Goal: Task Accomplishment & Management: Manage account settings

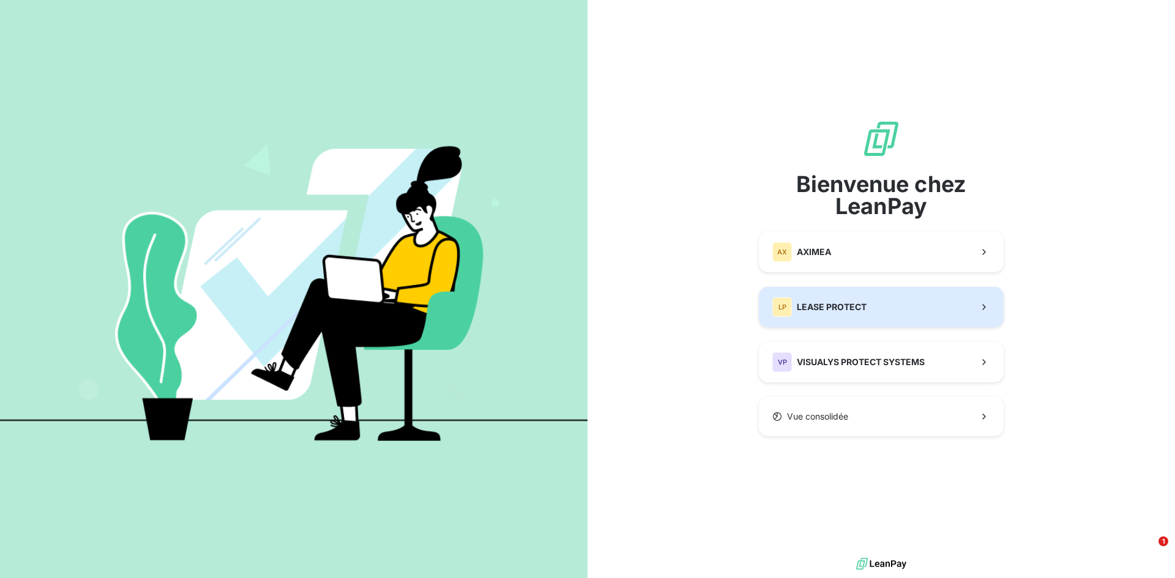
click at [862, 307] on span "LEASE PROTECT" at bounding box center [832, 307] width 70 height 12
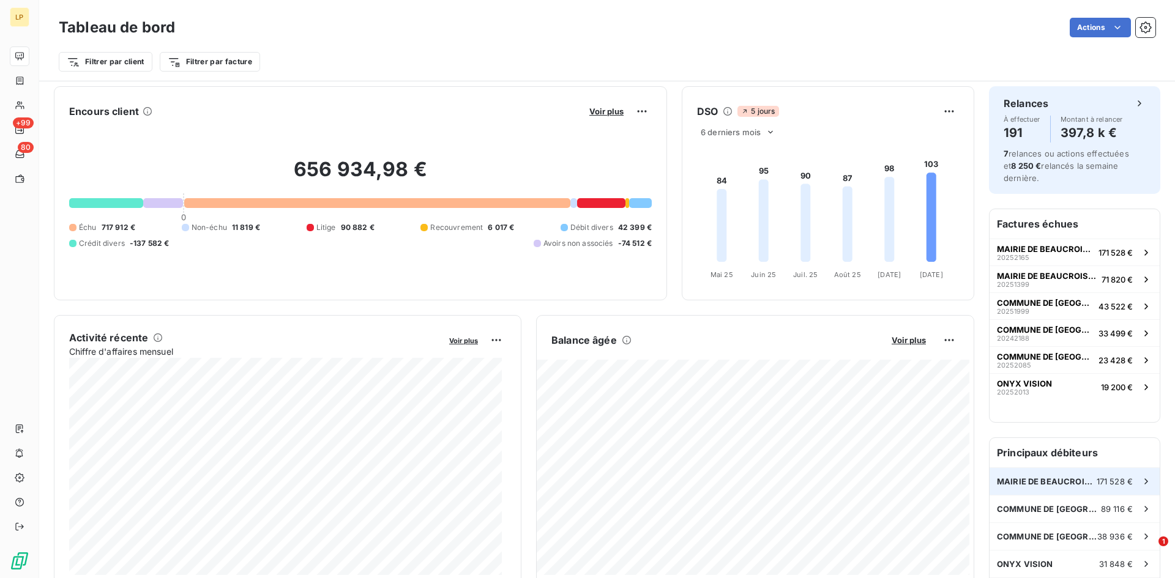
scroll to position [1, 0]
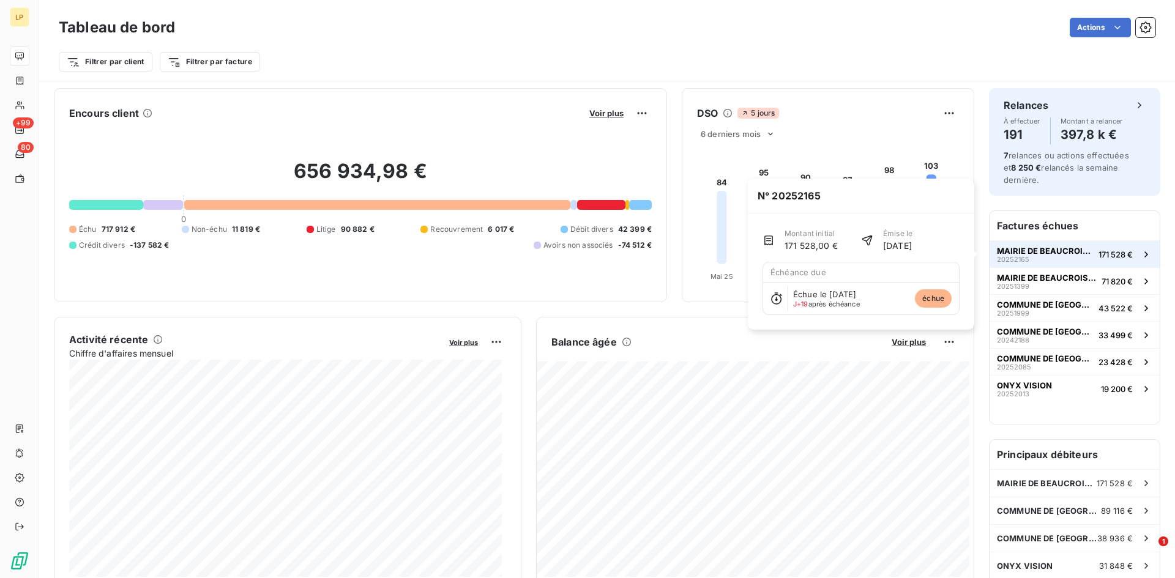
click at [1034, 254] on span "MAIRIE DE BEAUCROISSANT" at bounding box center [1045, 251] width 97 height 10
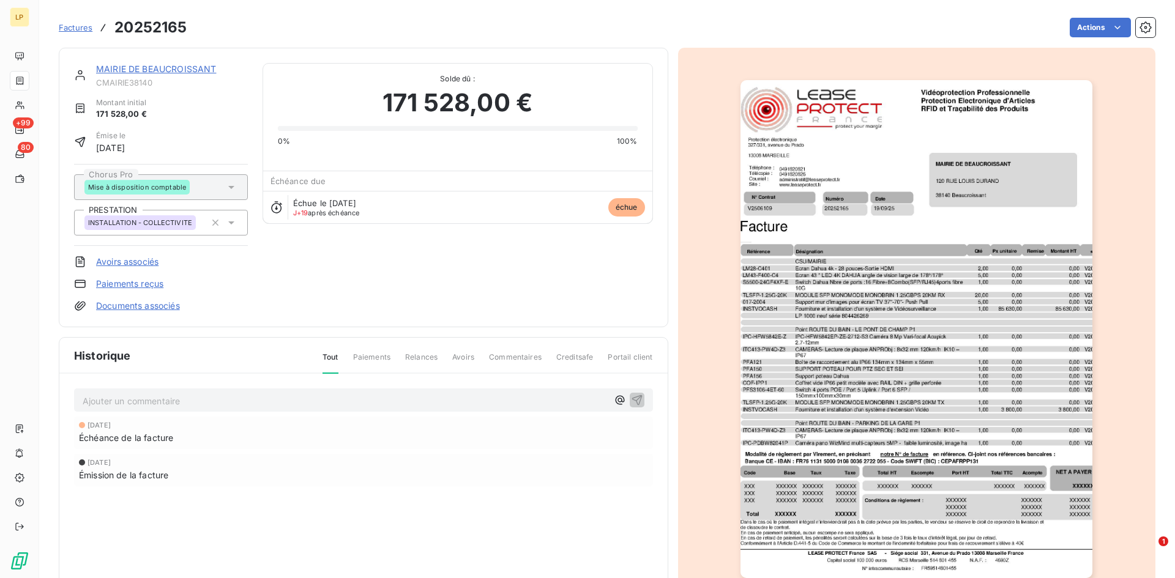
click at [159, 70] on link "MAIRIE DE BEAUCROISSANT" at bounding box center [156, 69] width 120 height 10
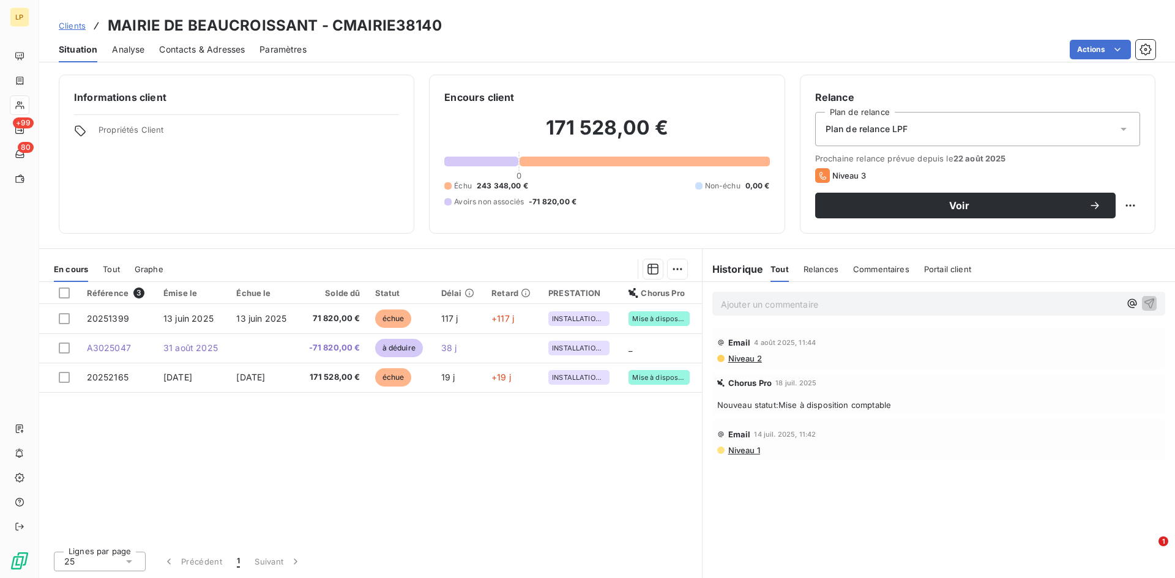
click at [376, 32] on h3 "MAIRIE DE BEAUCROISSANT - CMAIRIE38140" at bounding box center [275, 26] width 334 height 22
copy h3 "CMAIRIE38140"
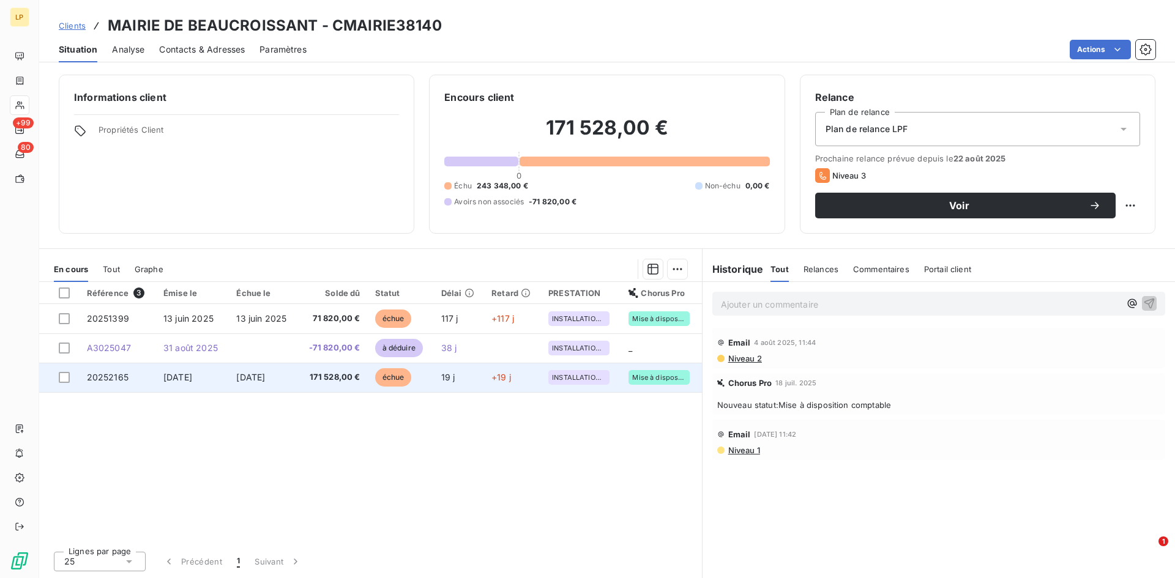
click at [247, 375] on span "[DATE]" at bounding box center [250, 377] width 29 height 10
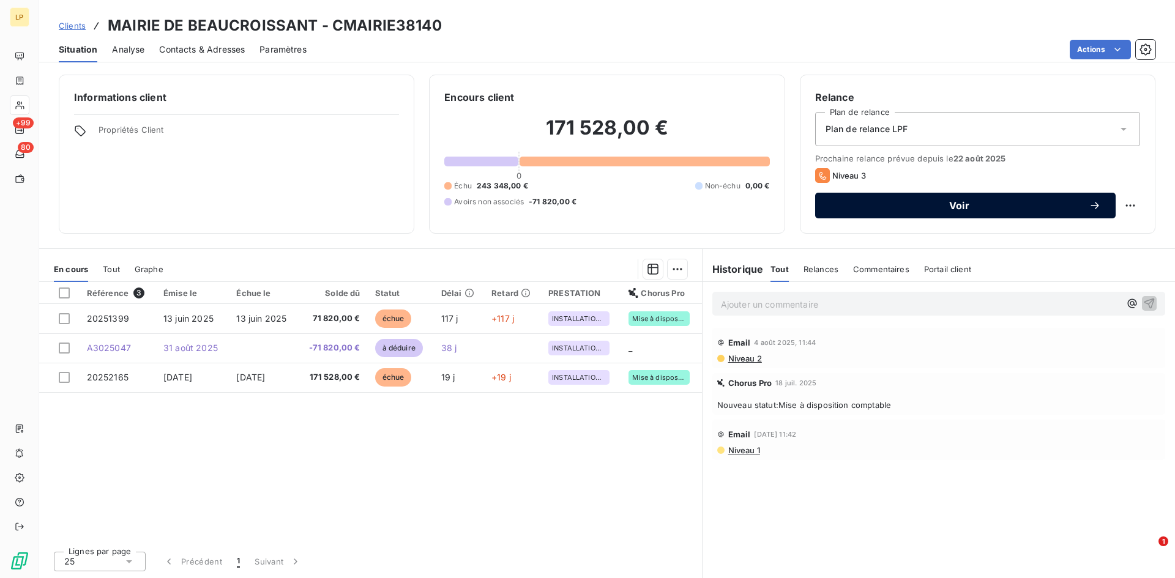
click at [1019, 208] on span "Voir" at bounding box center [959, 206] width 259 height 10
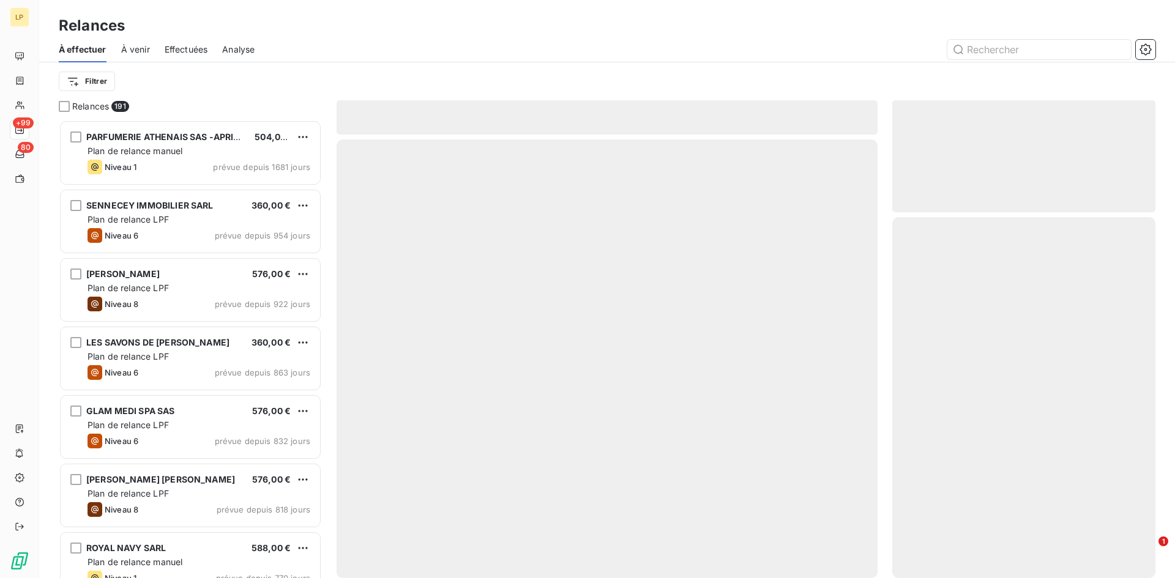
scroll to position [449, 254]
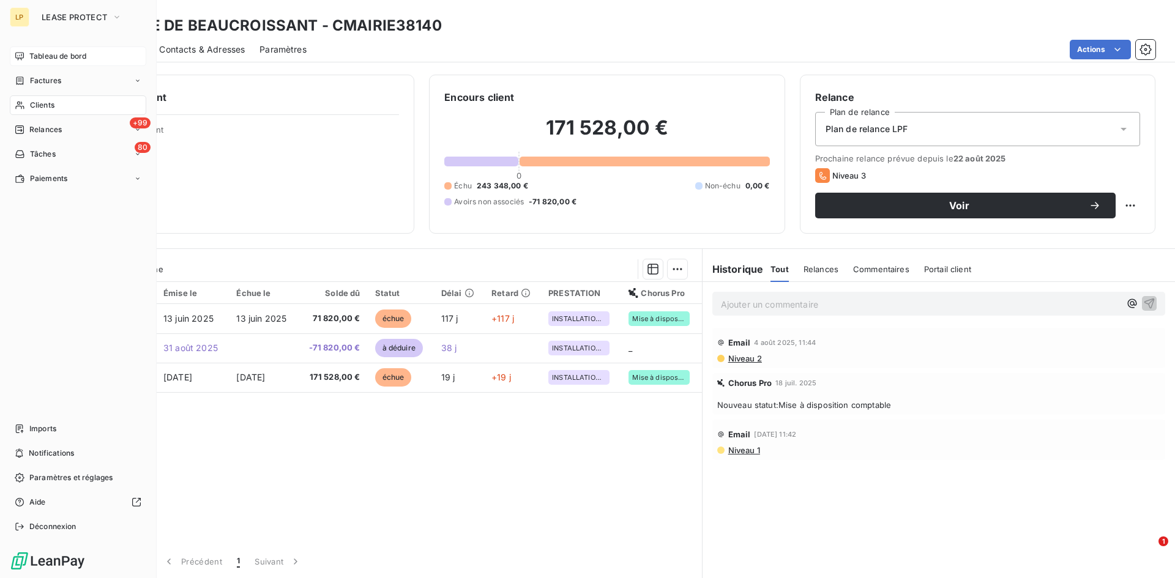
click at [50, 56] on span "Tableau de bord" at bounding box center [57, 56] width 57 height 11
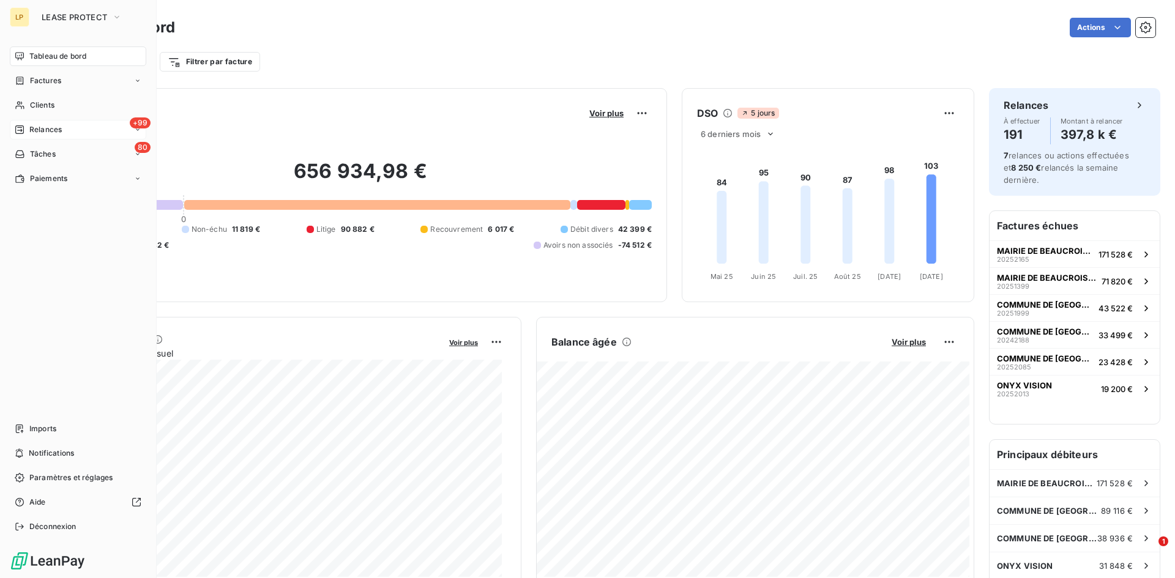
click at [47, 132] on span "Relances" at bounding box center [45, 129] width 32 height 11
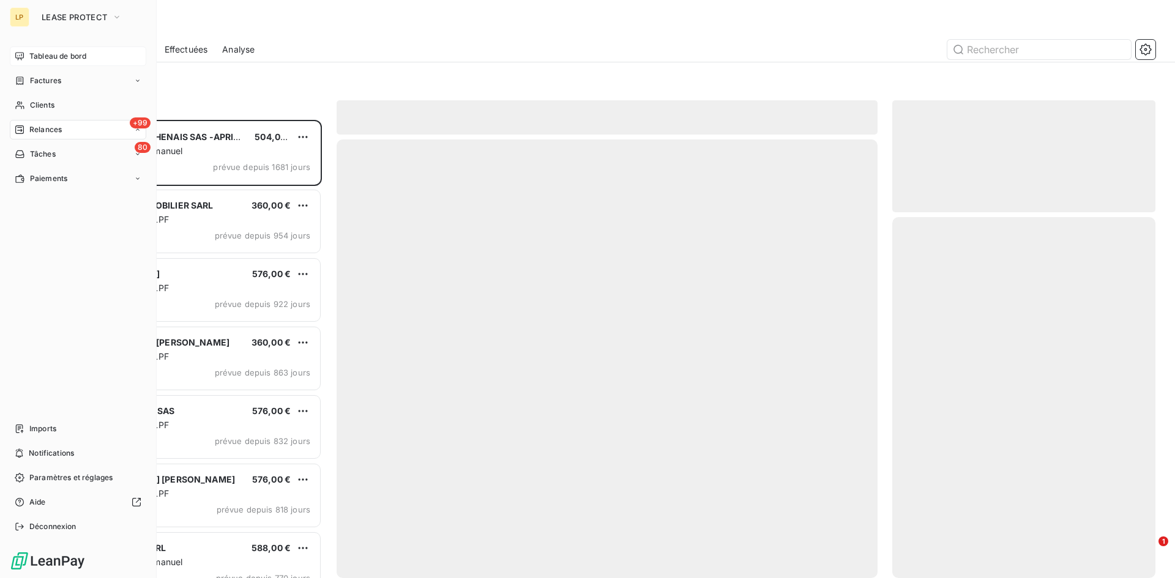
scroll to position [449, 254]
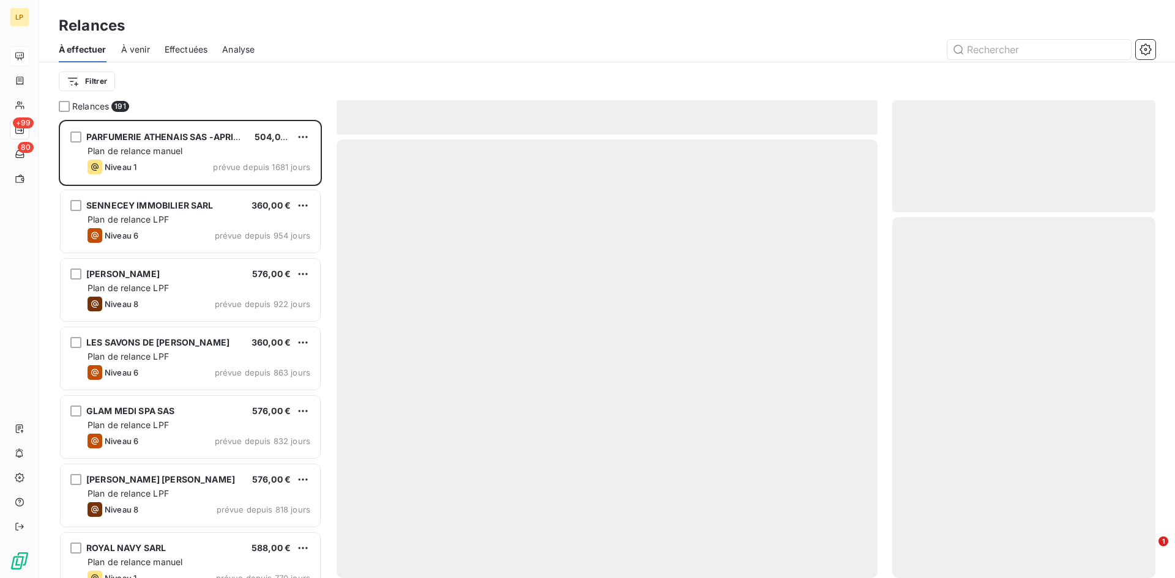
click at [193, 53] on span "Effectuées" at bounding box center [186, 49] width 43 height 12
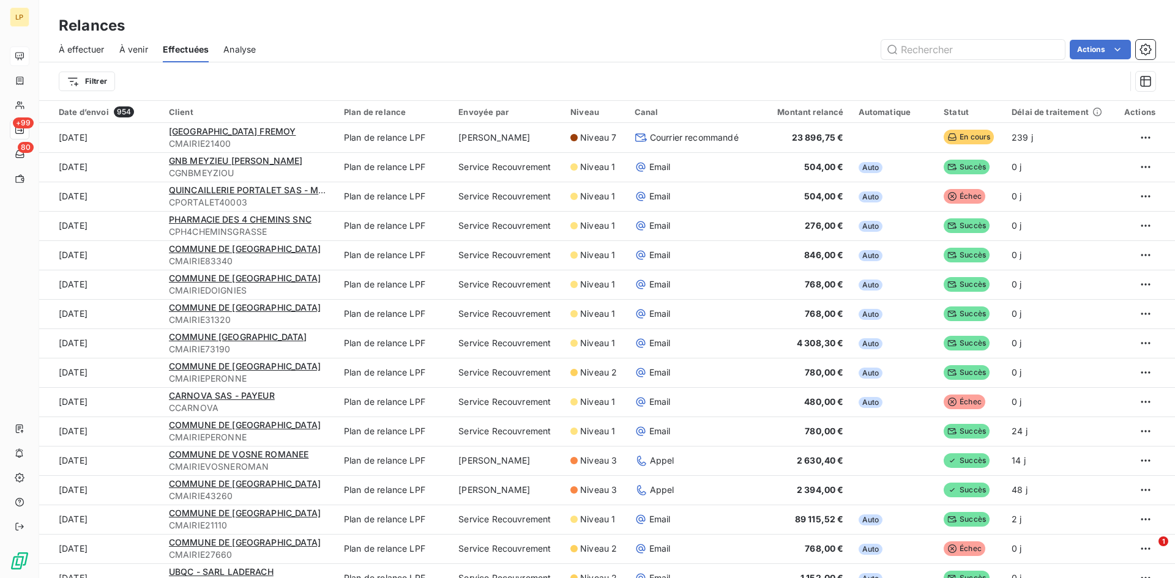
click at [249, 50] on span "Analyse" at bounding box center [239, 49] width 32 height 12
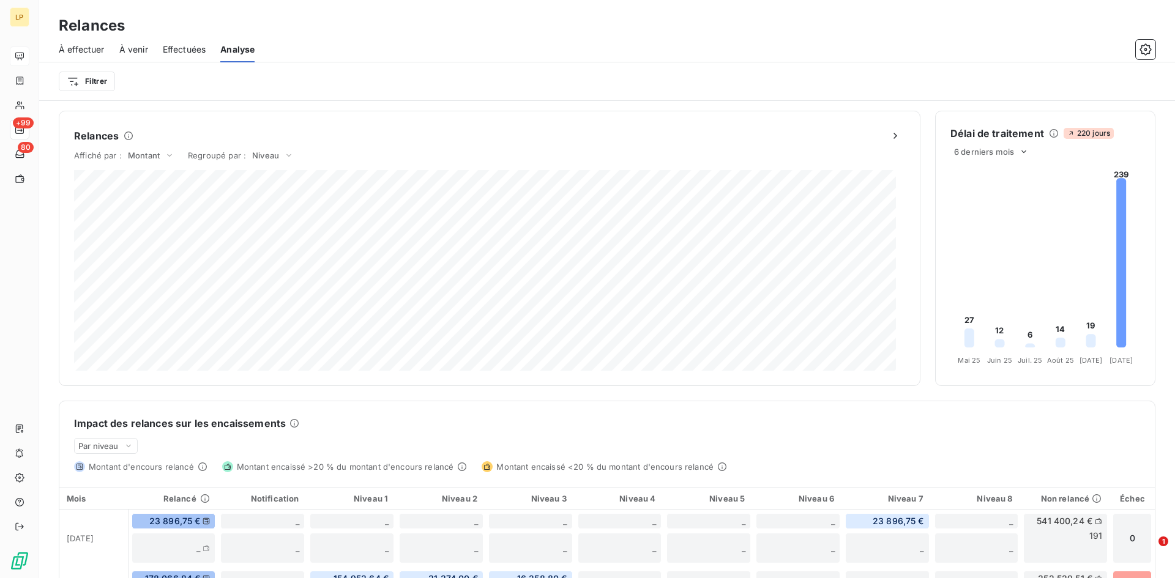
click at [90, 48] on span "À effectuer" at bounding box center [82, 49] width 46 height 12
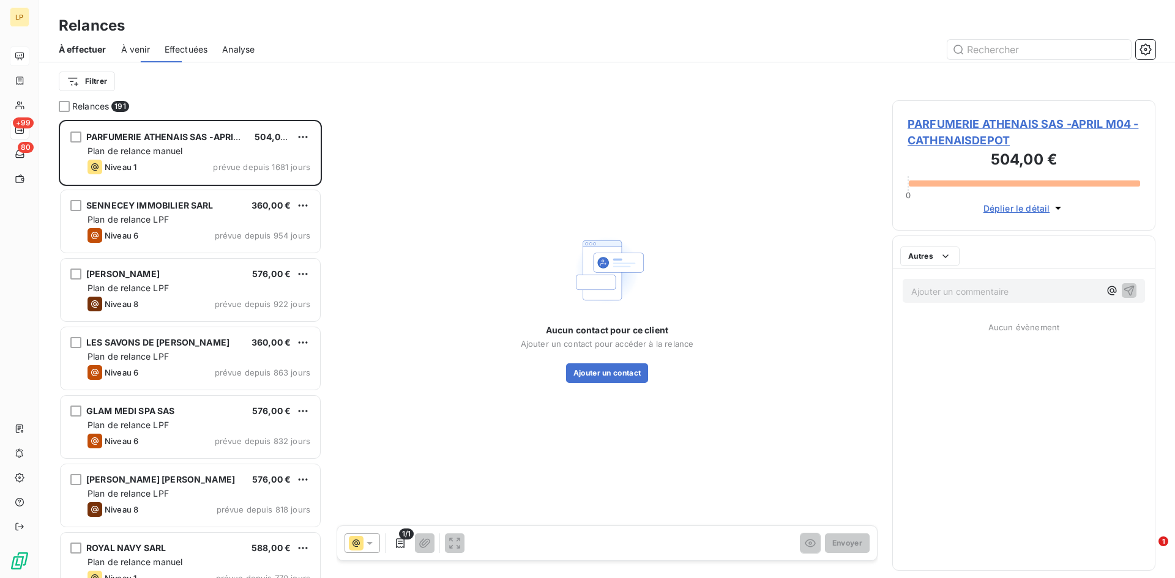
scroll to position [449, 254]
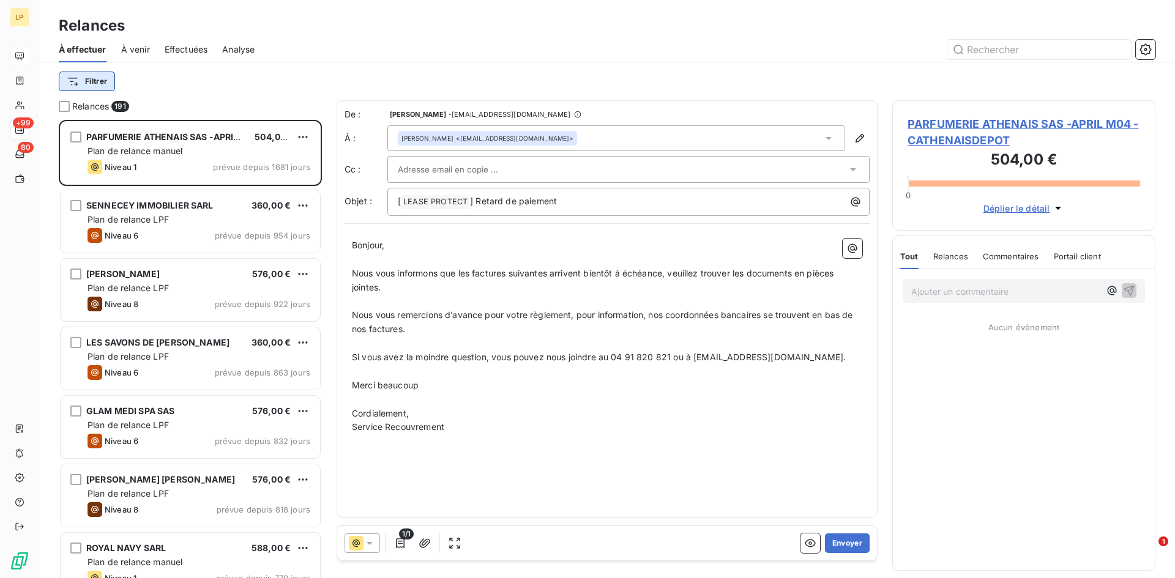
click at [103, 83] on html "LP +99 80 Relances À effectuer À venir Effectuées Analyse Filtrer Relances 191 …" at bounding box center [587, 289] width 1175 height 578
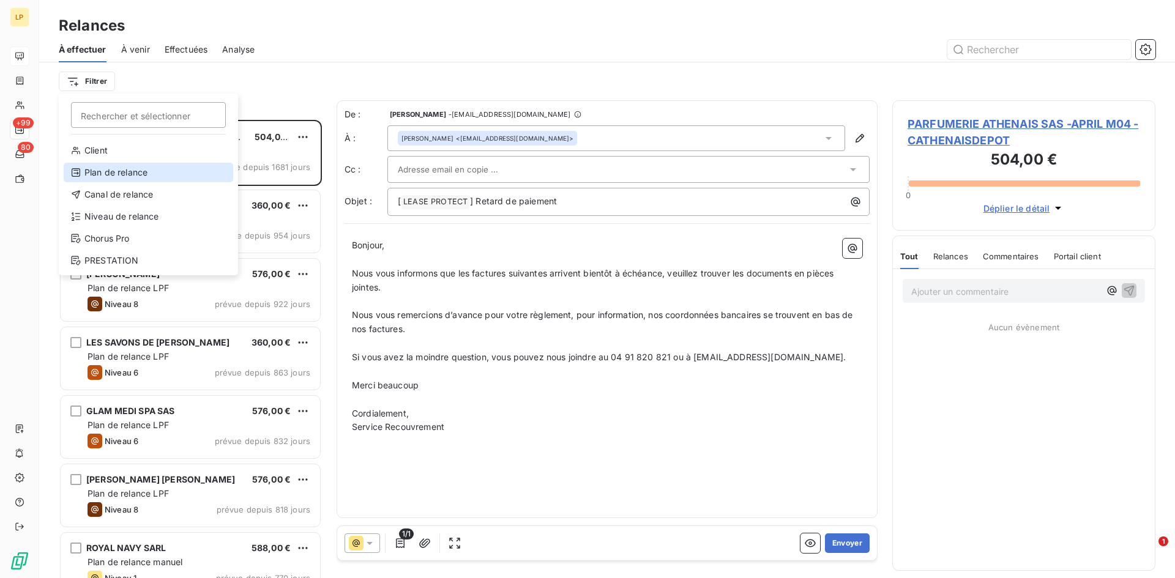
click at [148, 168] on div "Plan de relance" at bounding box center [149, 173] width 170 height 20
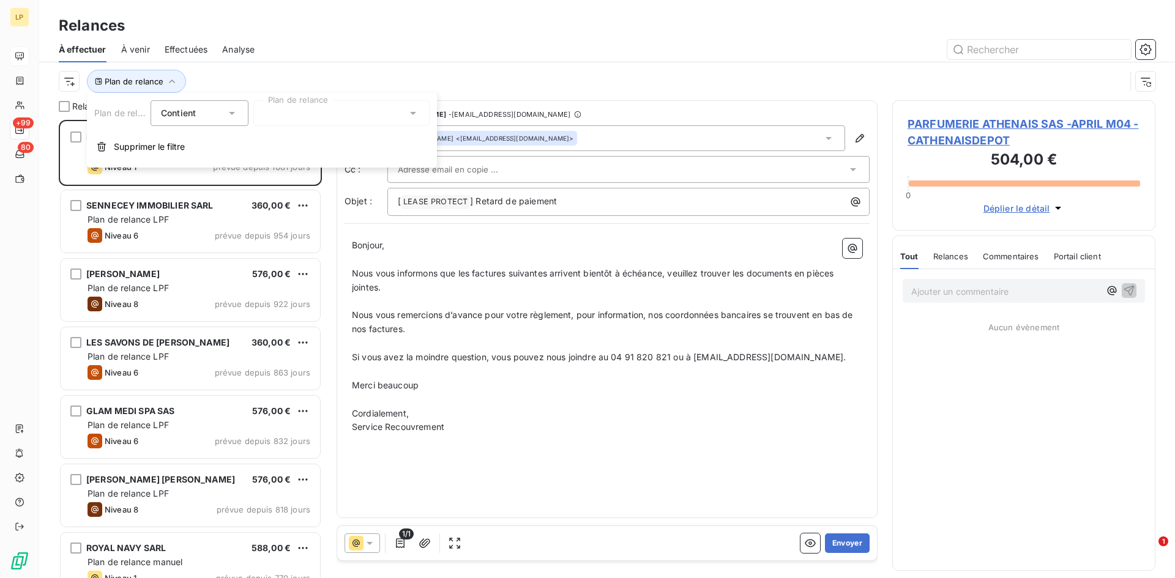
click at [344, 120] on div at bounding box center [341, 113] width 176 height 26
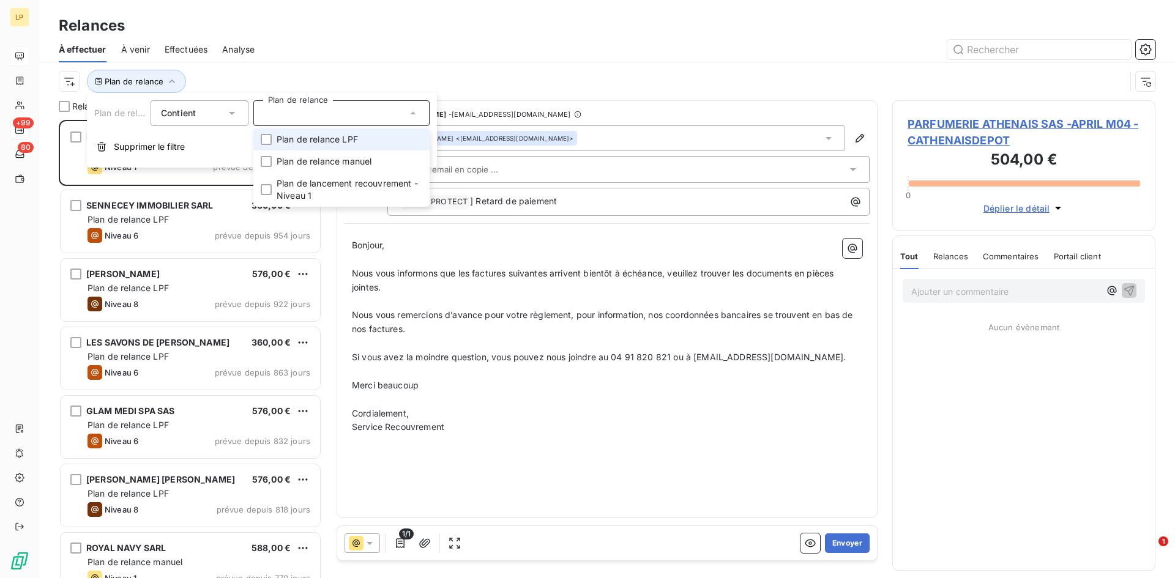
click at [345, 140] on span "Plan de relance LPF" at bounding box center [317, 139] width 81 height 12
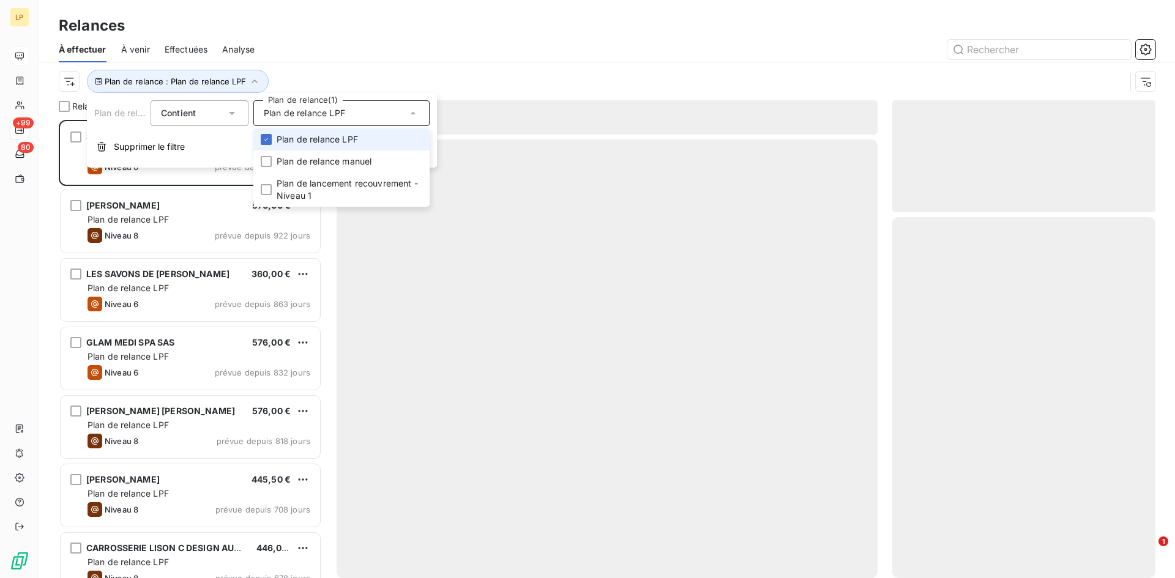
scroll to position [449, 254]
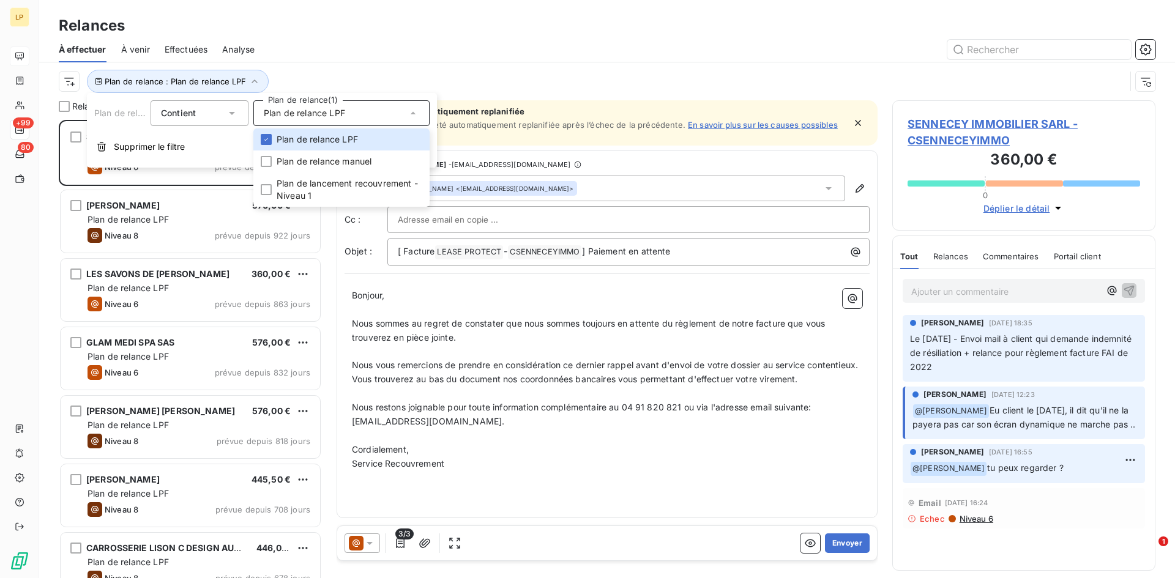
click at [387, 59] on div at bounding box center [712, 50] width 886 height 20
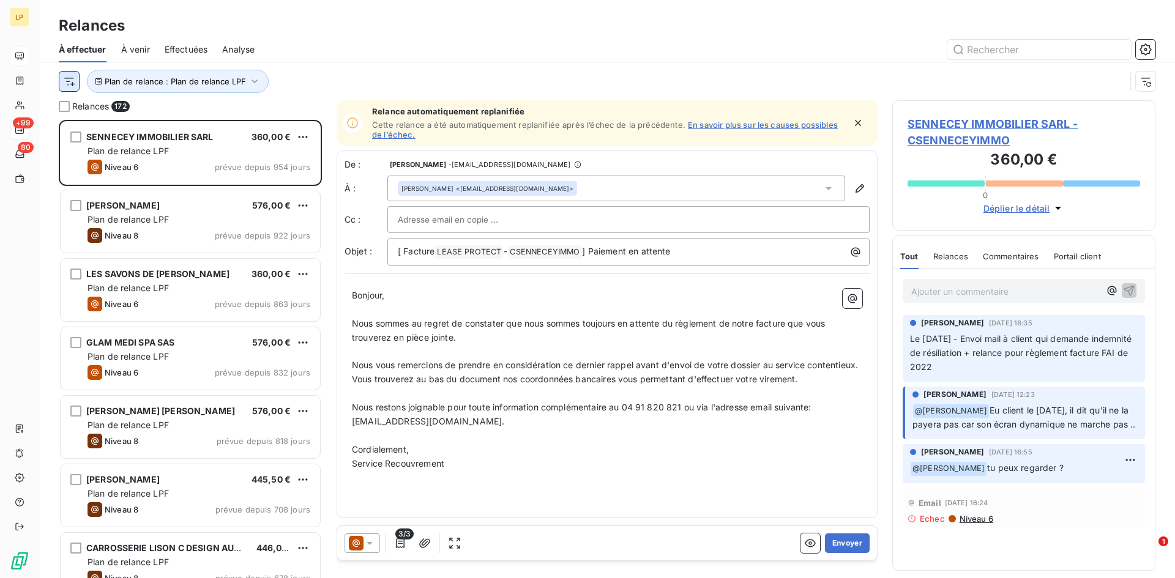
click at [66, 80] on html "LP +99 80 Relances À effectuer À venir Effectuées Analyse Plan de relance : Pla…" at bounding box center [587, 289] width 1175 height 578
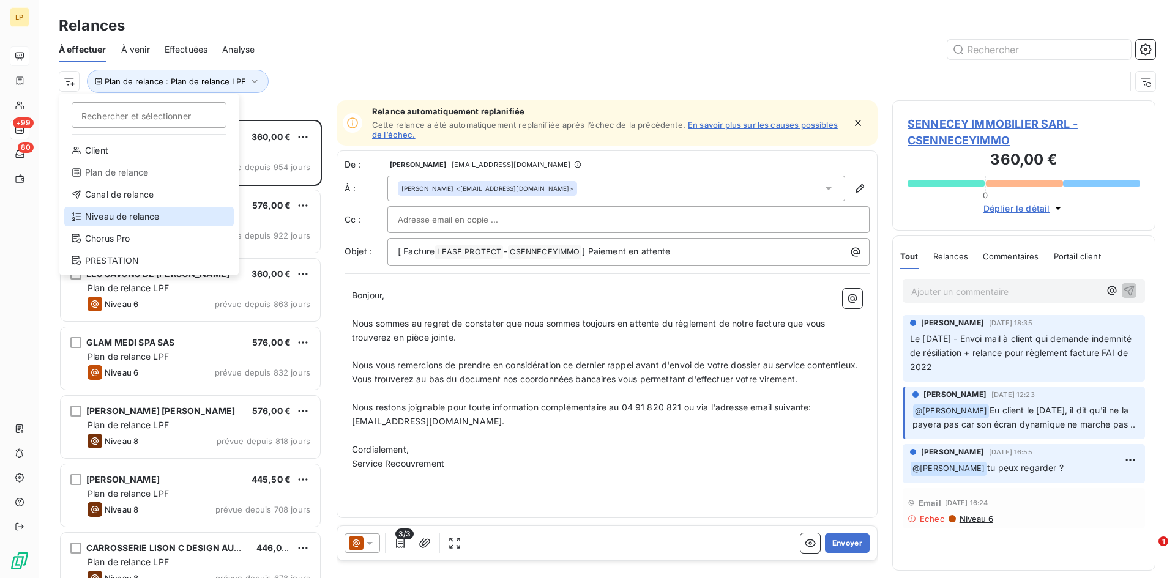
click at [127, 219] on div "Niveau de relance" at bounding box center [149, 217] width 170 height 20
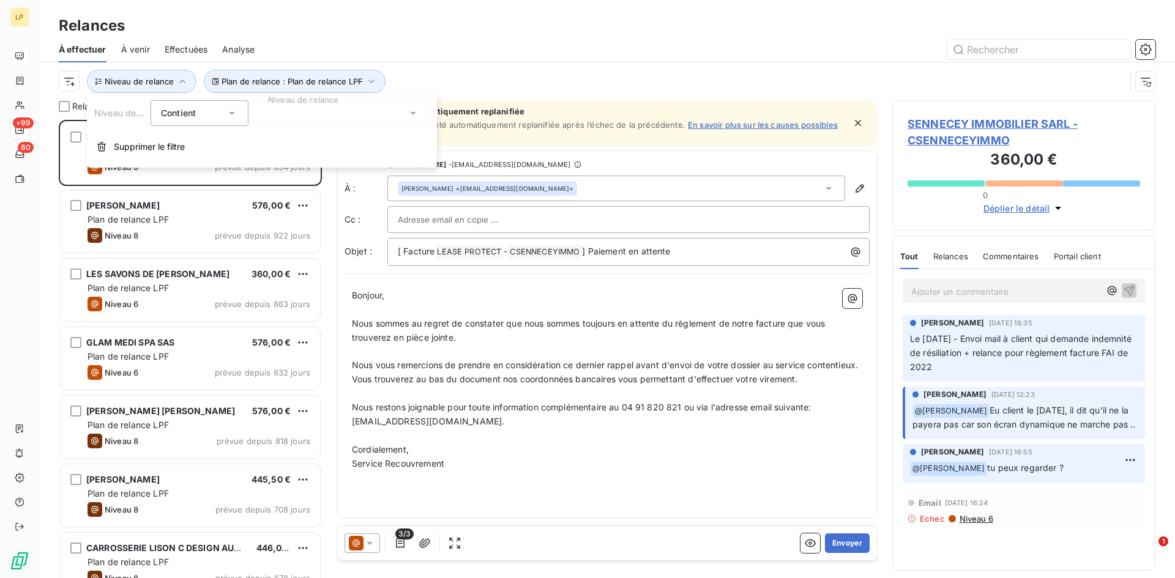
click at [214, 108] on div "Contient is" at bounding box center [193, 113] width 65 height 17
click at [323, 124] on div at bounding box center [341, 113] width 176 height 26
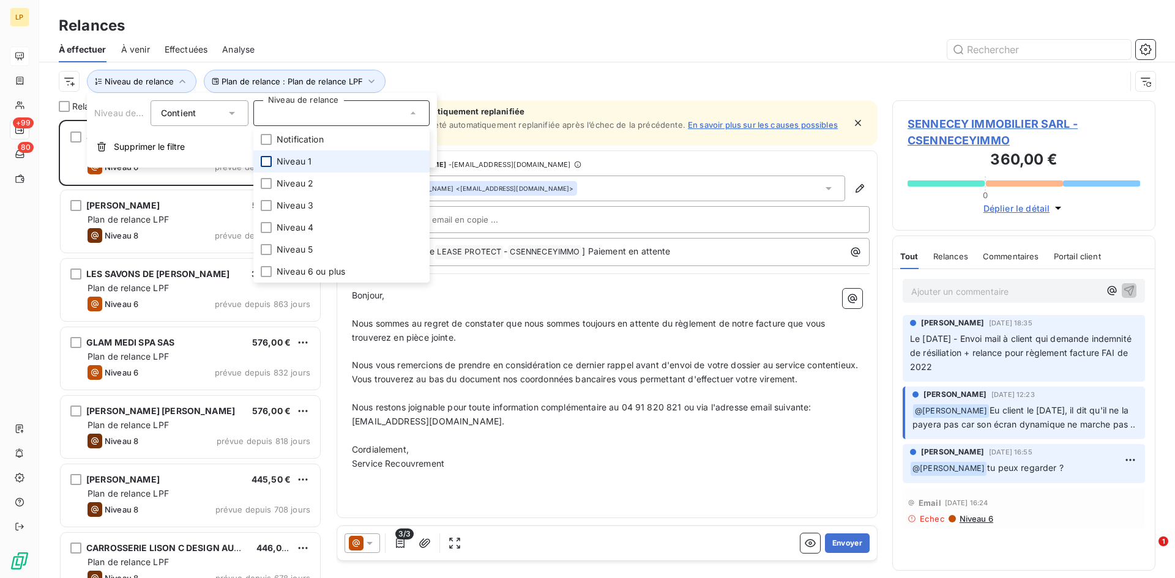
click at [269, 163] on div at bounding box center [266, 161] width 11 height 11
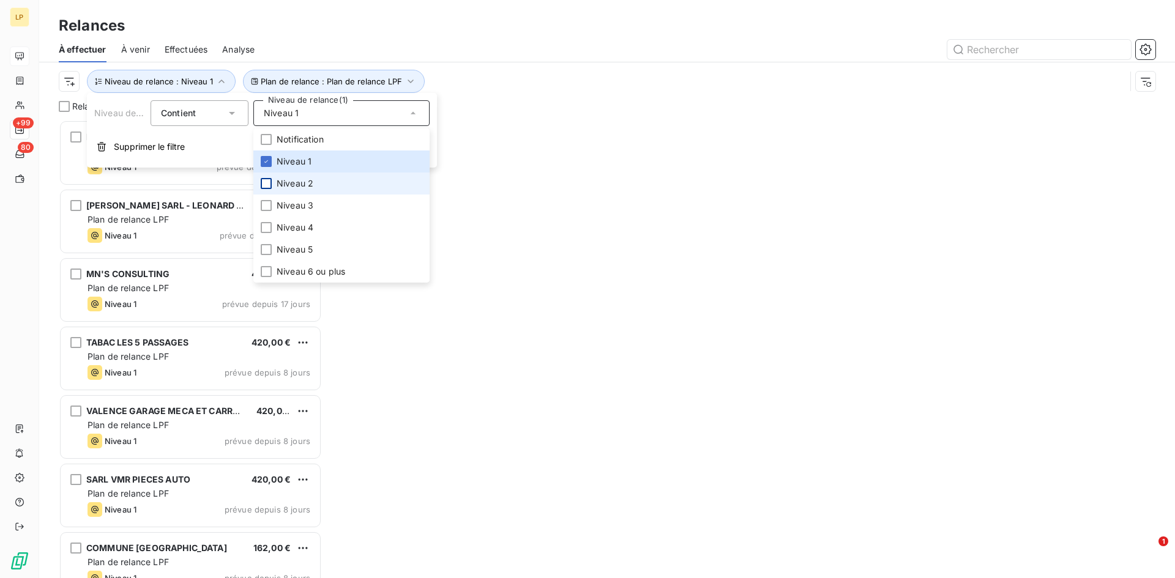
scroll to position [449, 254]
click at [268, 179] on div at bounding box center [266, 183] width 11 height 11
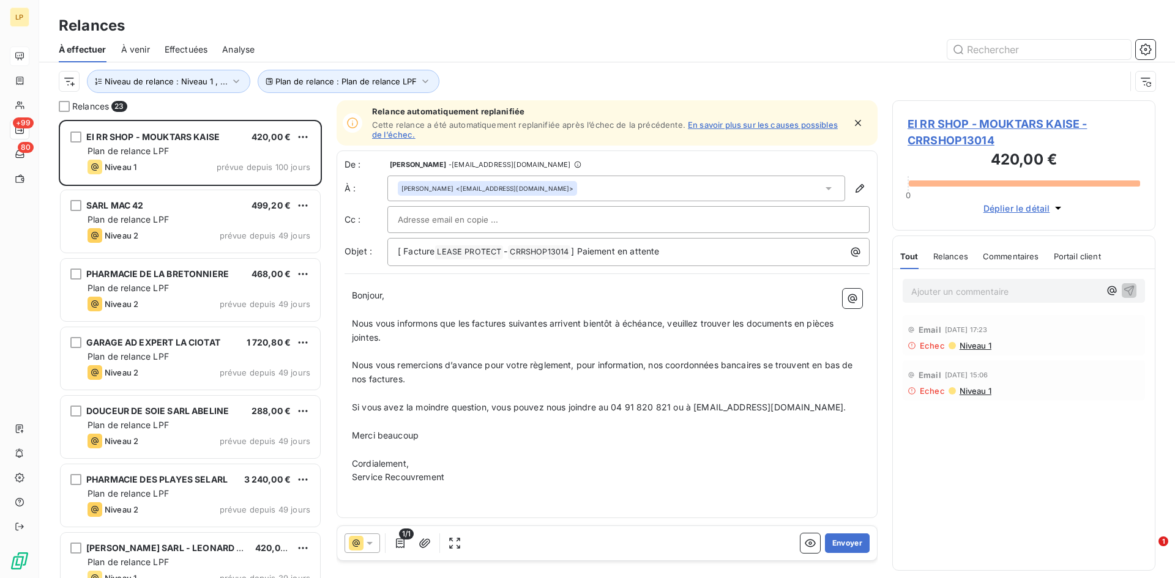
click at [502, 48] on div at bounding box center [712, 50] width 886 height 20
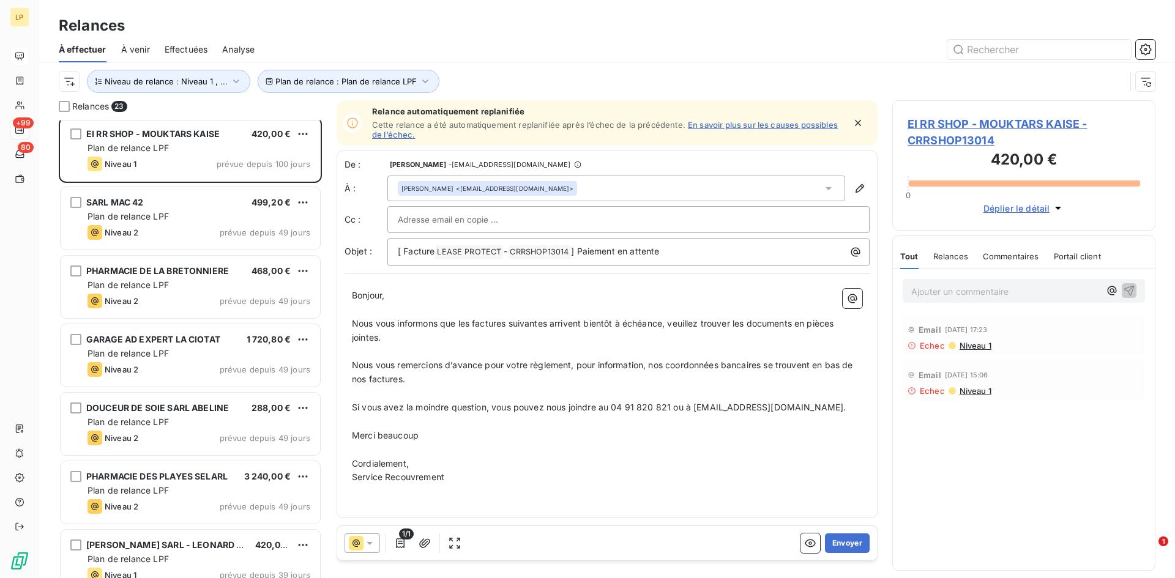
scroll to position [0, 0]
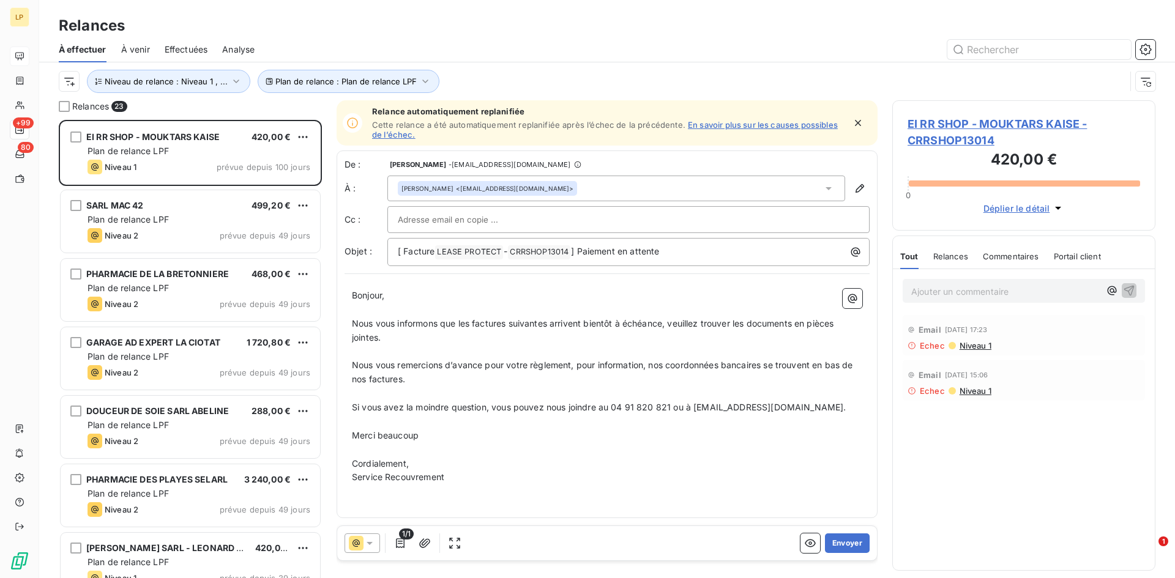
drag, startPoint x: 1041, startPoint y: 146, endPoint x: 979, endPoint y: 144, distance: 61.9
click at [906, 151] on div "EI RR SHOP - MOUKTARS KAISE - CRRSHOP13014 420,00 € 0 Déplier le détail" at bounding box center [1023, 165] width 263 height 130
drag, startPoint x: 516, startPoint y: 252, endPoint x: 567, endPoint y: 248, distance: 51.0
click at [567, 248] on span "CRRSHOP13014 ﻿" at bounding box center [539, 252] width 62 height 14
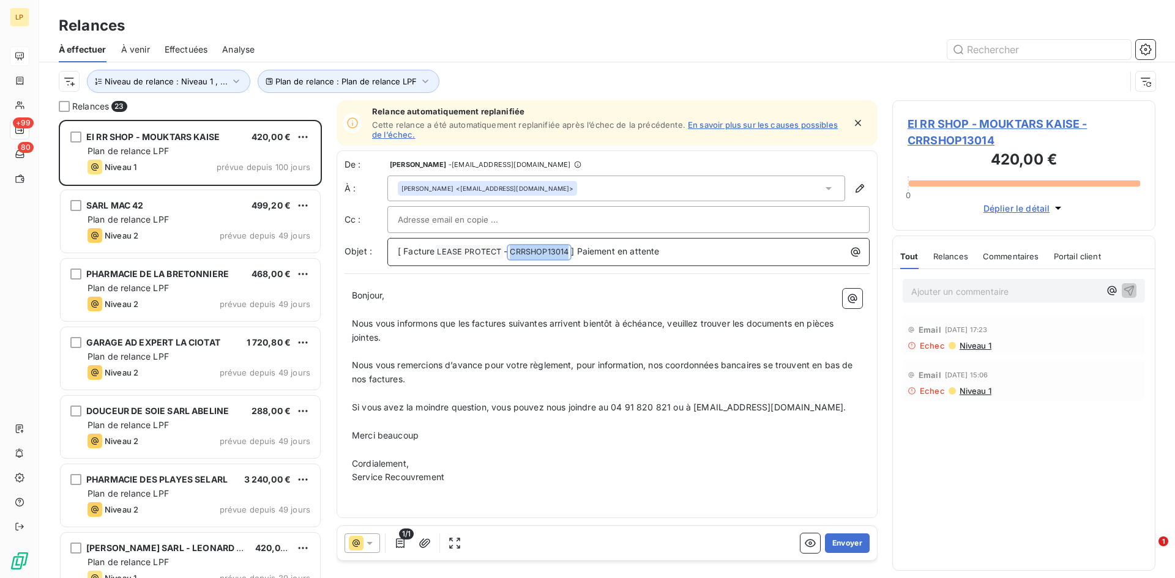
click at [567, 248] on span "CRRSHOP13014 ﻿" at bounding box center [539, 252] width 62 height 14
copy span "CRRSHOP13014 ﻿"
click at [1020, 291] on p "Ajouter un commentaire ﻿" at bounding box center [1005, 291] width 189 height 15
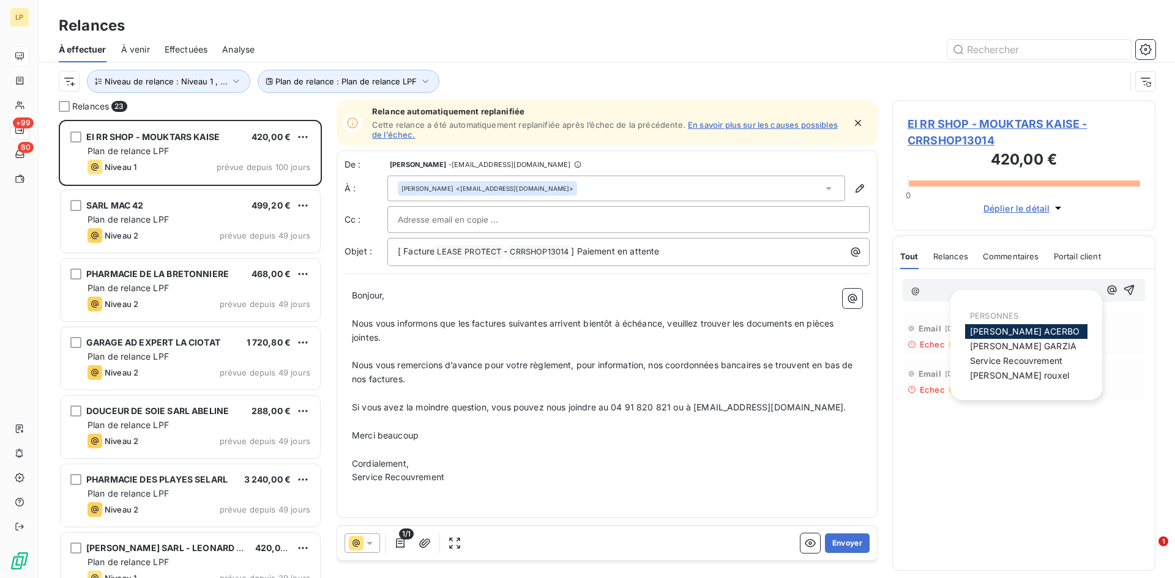
click at [1026, 337] on span "Florian ACERBO" at bounding box center [1025, 331] width 110 height 10
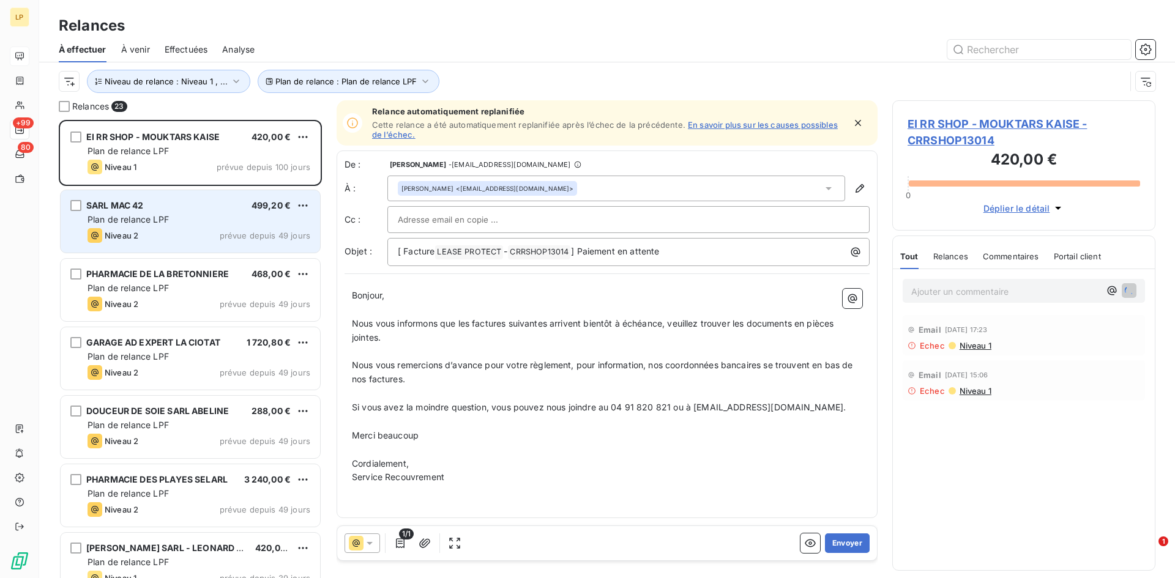
click at [195, 236] on div "Niveau 2 prévue depuis 49 jours" at bounding box center [199, 235] width 223 height 15
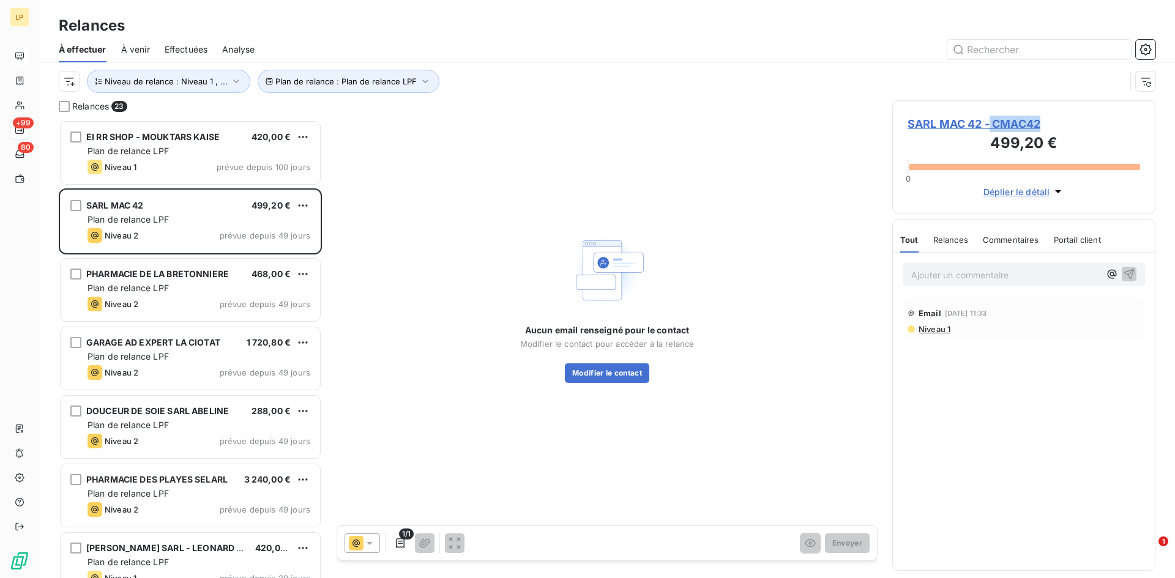
drag, startPoint x: 1061, startPoint y: 124, endPoint x: 991, endPoint y: 129, distance: 70.6
click at [991, 129] on span "SARL MAC 42 - CMAC42" at bounding box center [1024, 124] width 233 height 17
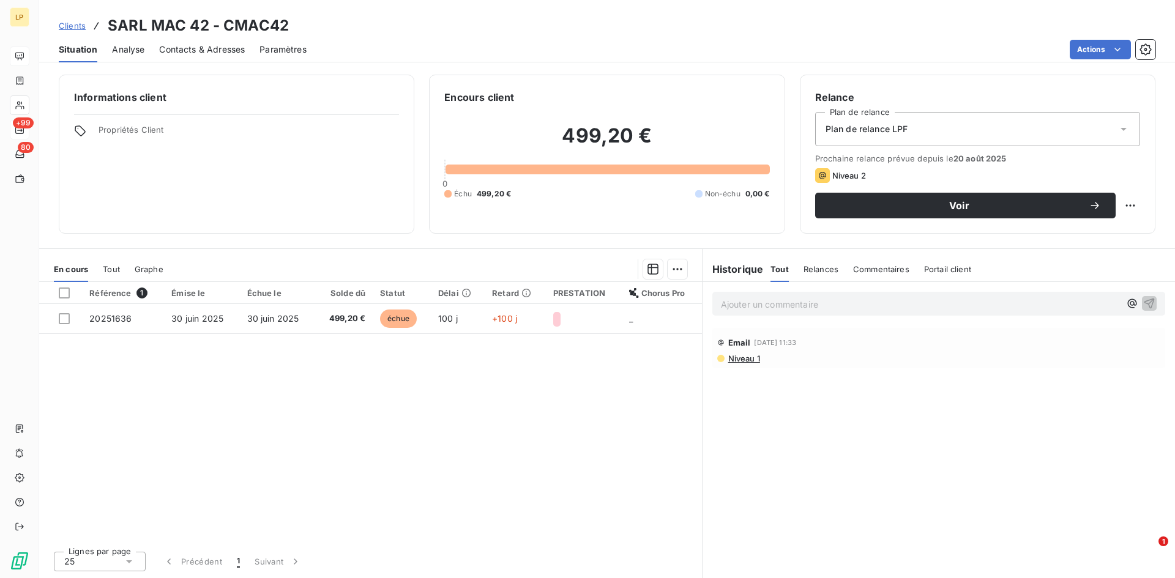
click at [194, 52] on span "Contacts & Adresses" at bounding box center [202, 49] width 86 height 12
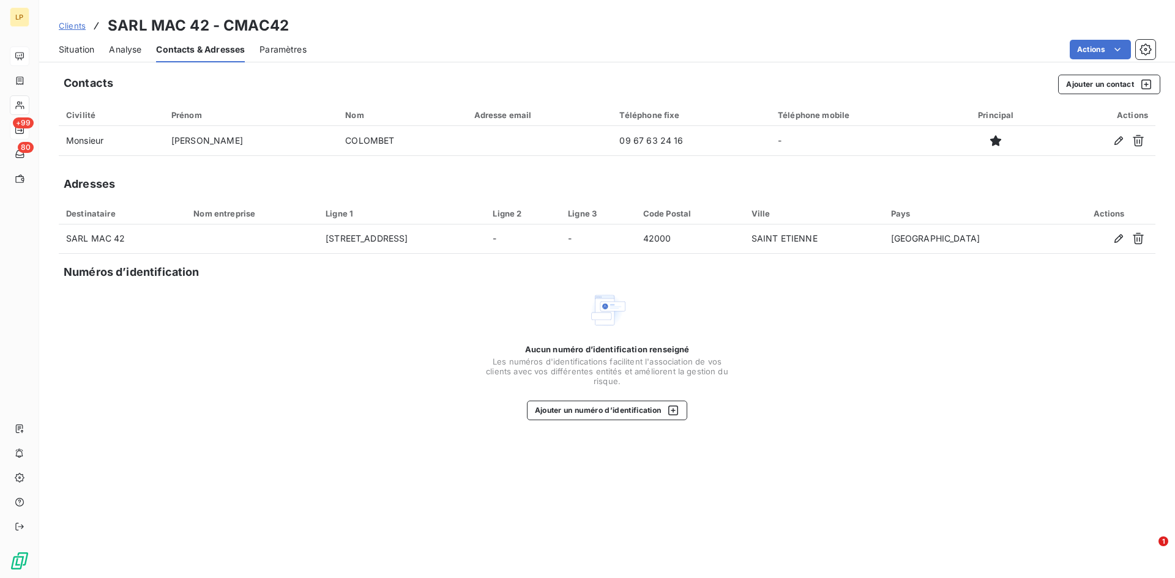
click at [78, 56] on div "Situation" at bounding box center [77, 50] width 36 height 26
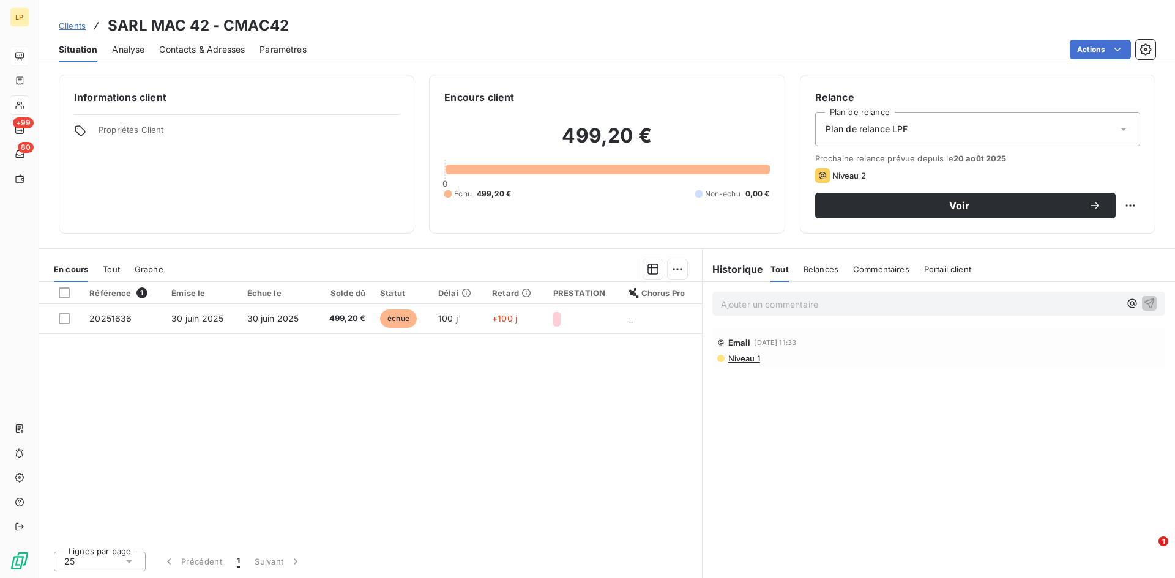
click at [741, 362] on span "Niveau 1" at bounding box center [743, 359] width 33 height 10
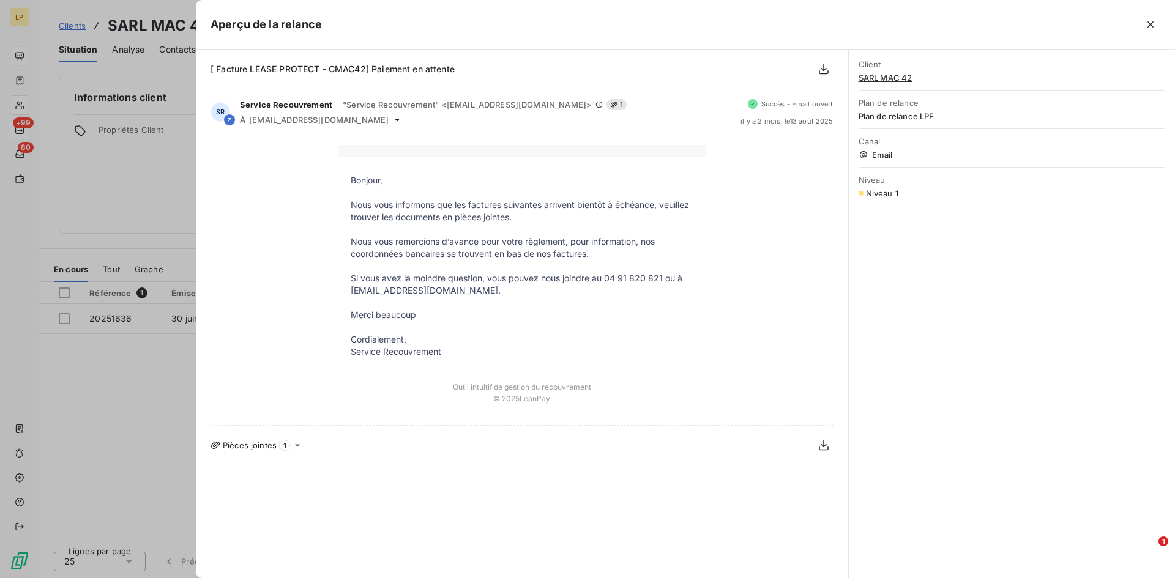
click at [155, 426] on div at bounding box center [587, 289] width 1175 height 578
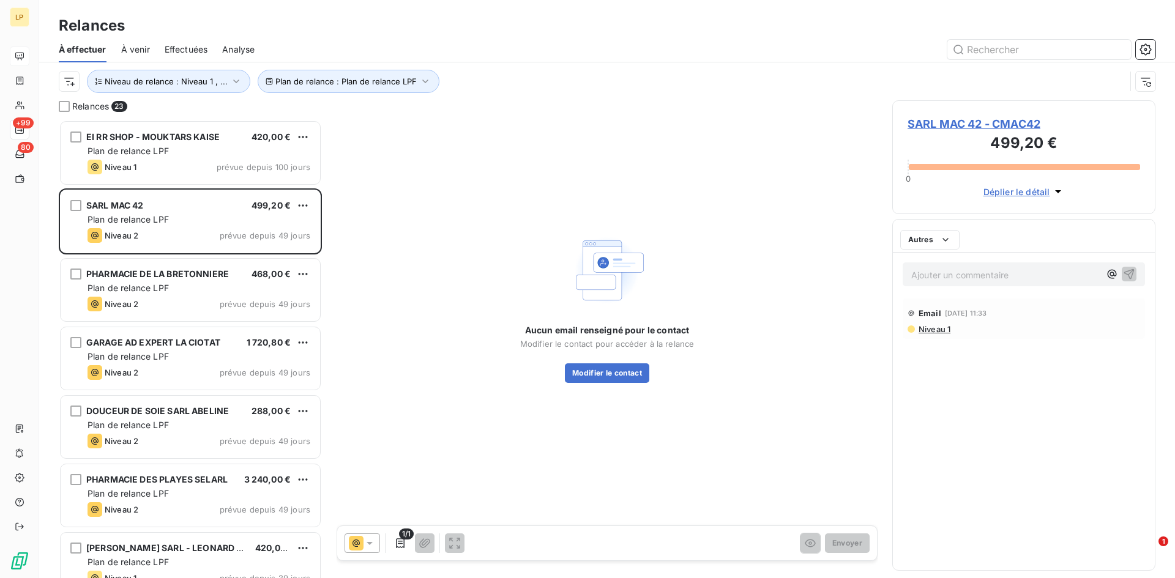
scroll to position [449, 254]
drag, startPoint x: 1070, startPoint y: 119, endPoint x: 994, endPoint y: 124, distance: 76.1
click at [994, 124] on span "SARL MAC 42 - CMAC42" at bounding box center [1024, 124] width 233 height 17
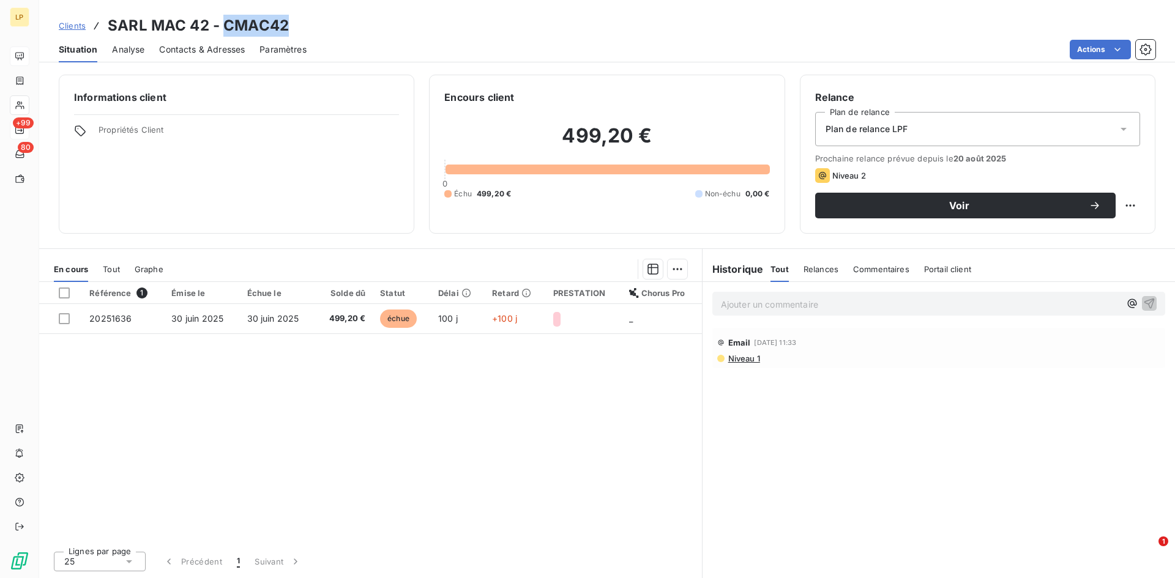
drag, startPoint x: 313, startPoint y: 32, endPoint x: 225, endPoint y: 27, distance: 88.3
click at [225, 27] on div "Clients SARL MAC 42 - CMAC42" at bounding box center [607, 26] width 1136 height 22
copy h3 "CMAC42"
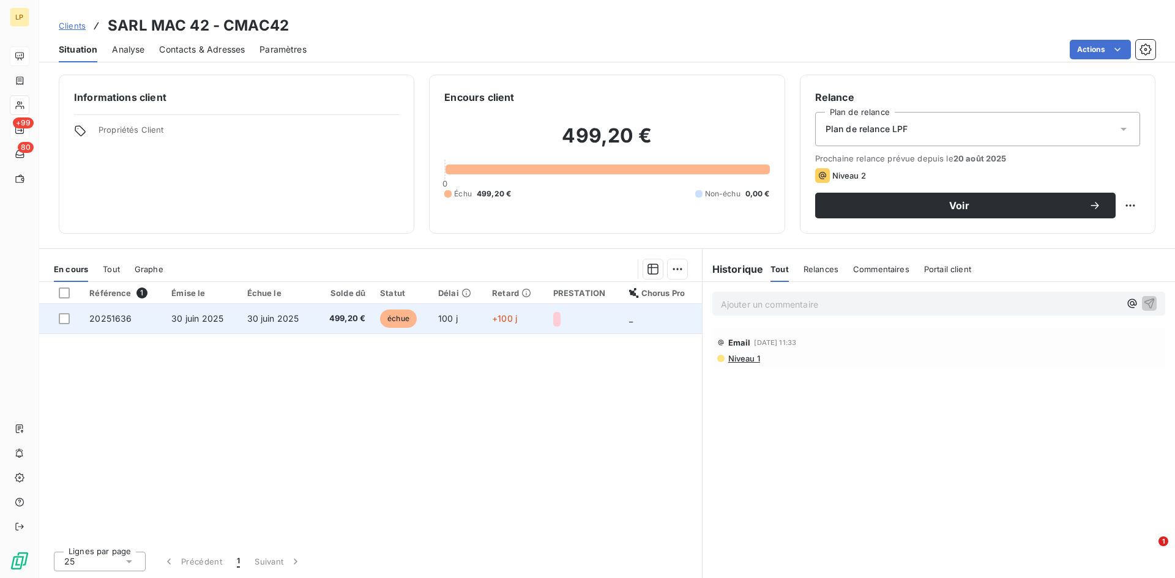
click at [271, 315] on span "30 juin 2025" at bounding box center [273, 318] width 52 height 10
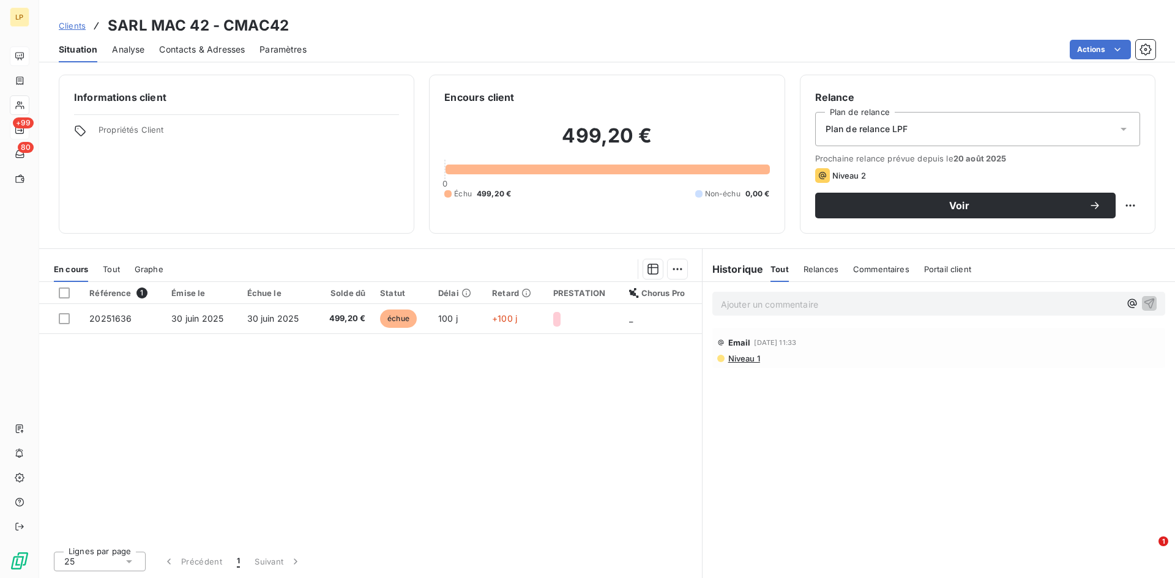
click at [190, 48] on span "Contacts & Adresses" at bounding box center [202, 49] width 86 height 12
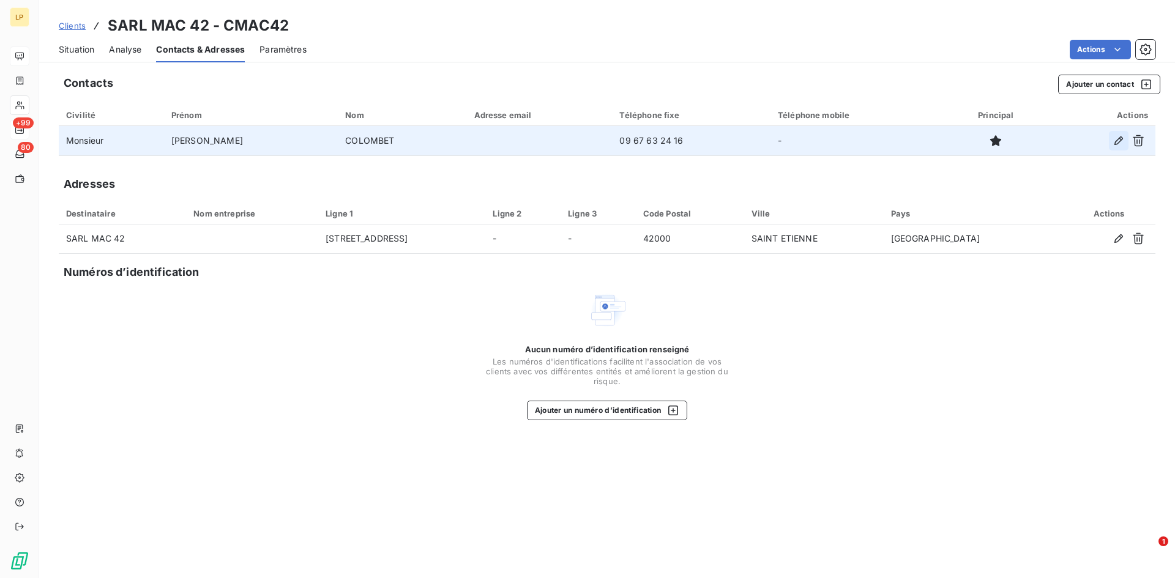
click at [1115, 138] on icon "button" at bounding box center [1119, 141] width 12 height 12
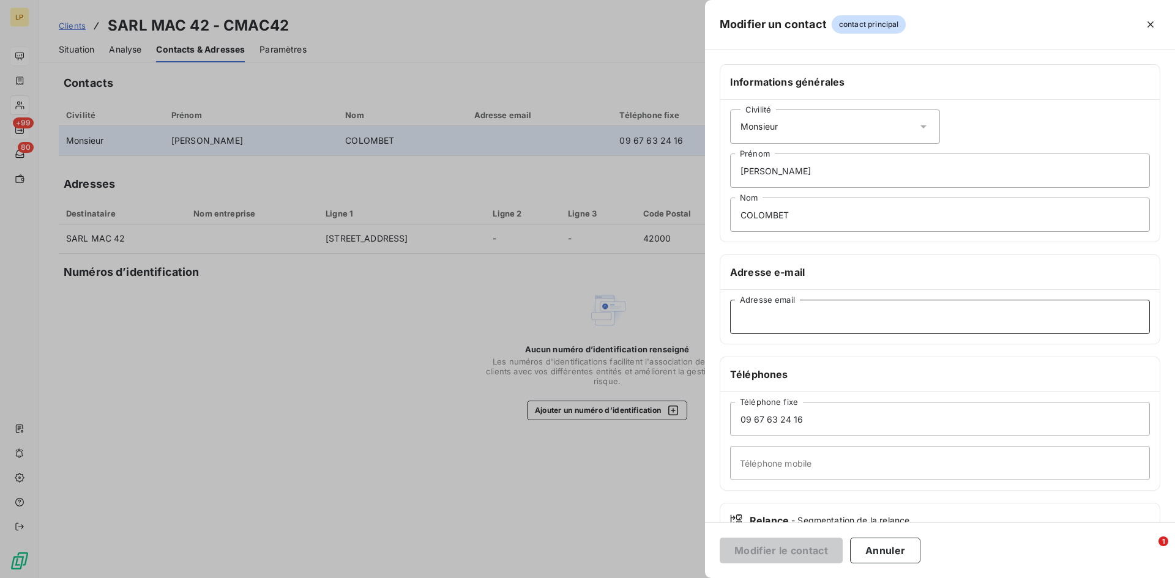
click at [810, 320] on input "Adresse email" at bounding box center [940, 317] width 420 height 34
paste input "mac42.destock@gmail.com"
type input "mac42.destock@gmail.com"
click at [801, 548] on button "Modifier le contact" at bounding box center [781, 551] width 123 height 26
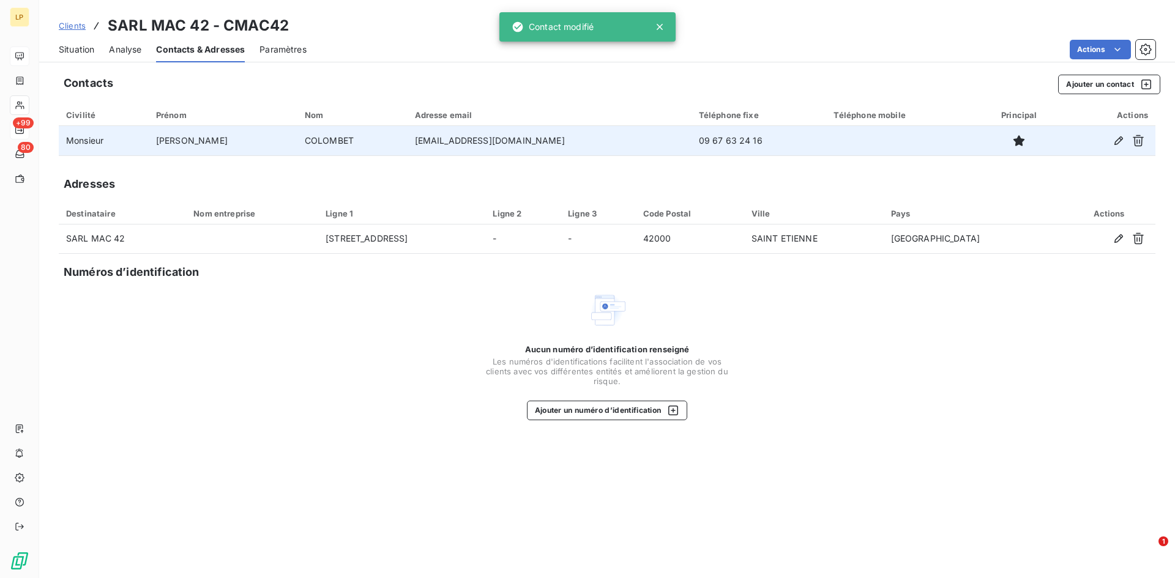
click at [83, 48] on span "Situation" at bounding box center [77, 49] width 36 height 12
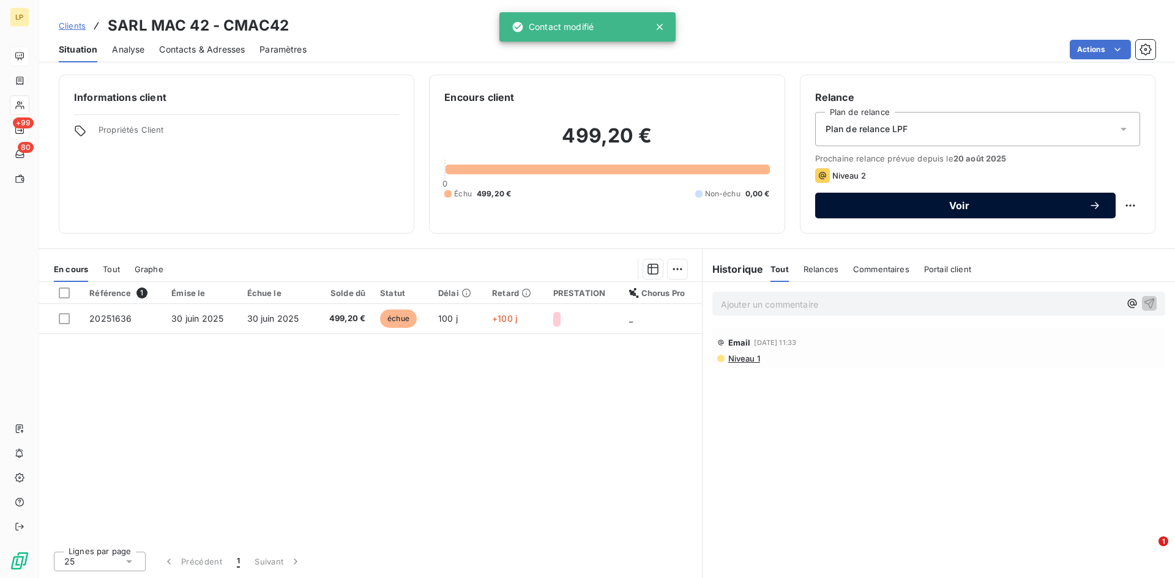
click at [993, 208] on span "Voir" at bounding box center [959, 206] width 259 height 10
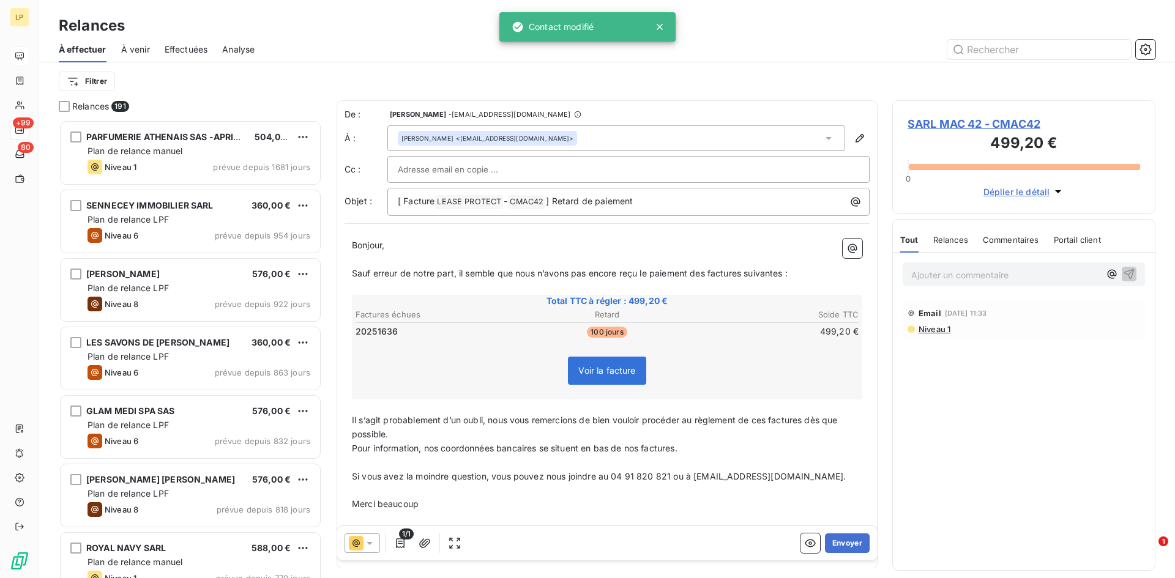
scroll to position [449, 254]
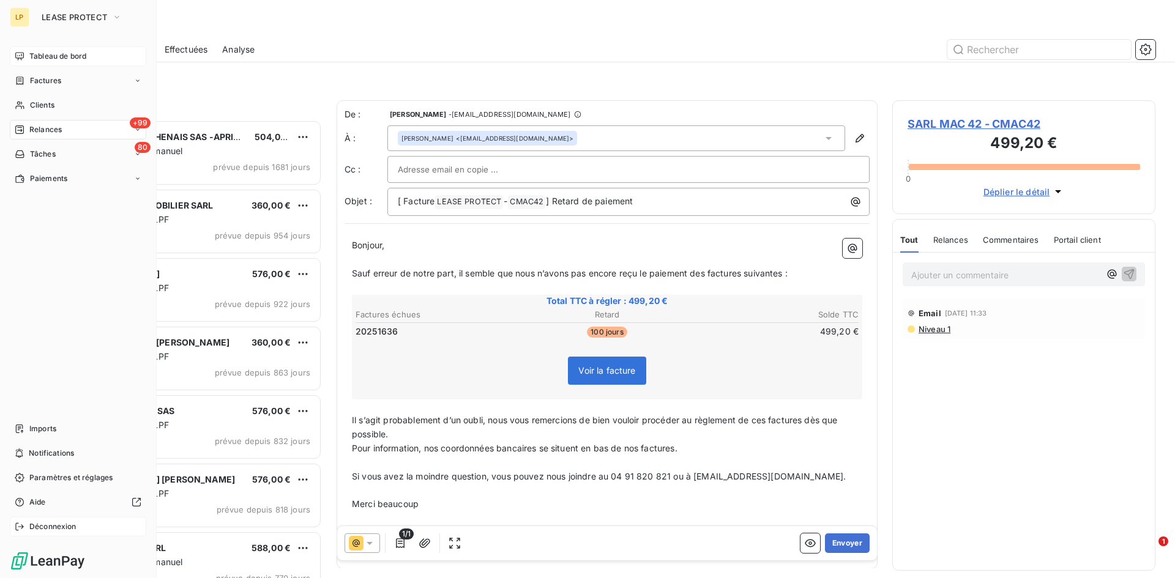
click at [21, 523] on icon at bounding box center [20, 527] width 10 height 10
